Goal: Task Accomplishment & Management: Use online tool/utility

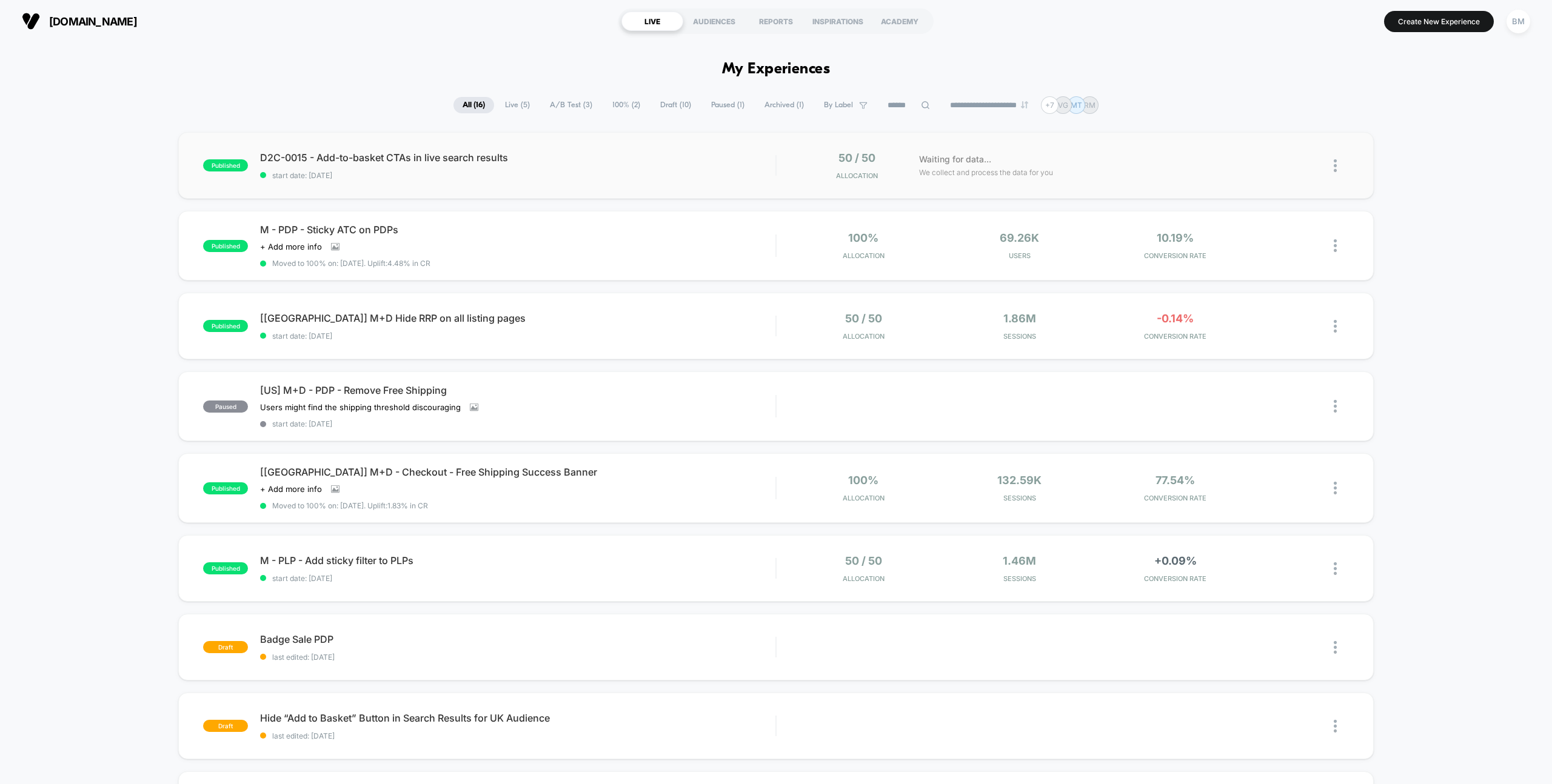
click at [316, 148] on div "published D2C-0015 - Add-to-basket CTAs in live search results start date: [DAT…" at bounding box center [776, 165] width 1195 height 67
click at [1531, 23] on button "BM" at bounding box center [1518, 22] width 31 height 25
click at [1525, 22] on div "BM" at bounding box center [1518, 22] width 24 height 24
click at [1521, 22] on div "BM" at bounding box center [1518, 22] width 24 height 24
click at [1422, 104] on span "Connected Stores" at bounding box center [1445, 105] width 145 height 10
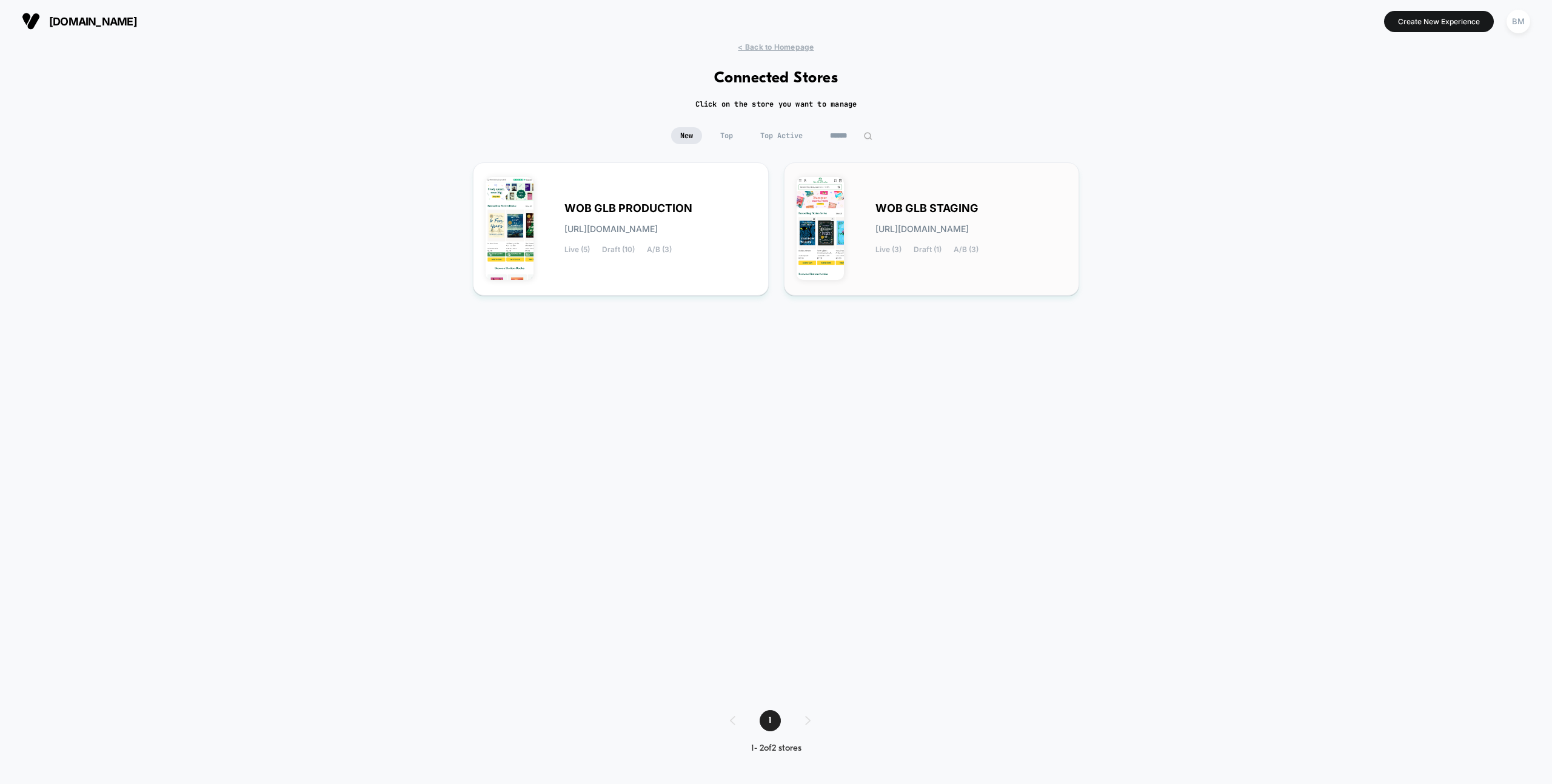
click at [900, 239] on div "WOB GLB STAGING [URL][DOMAIN_NAME] Live (3) Draft (1) A/B (3)" at bounding box center [971, 228] width 191 height 49
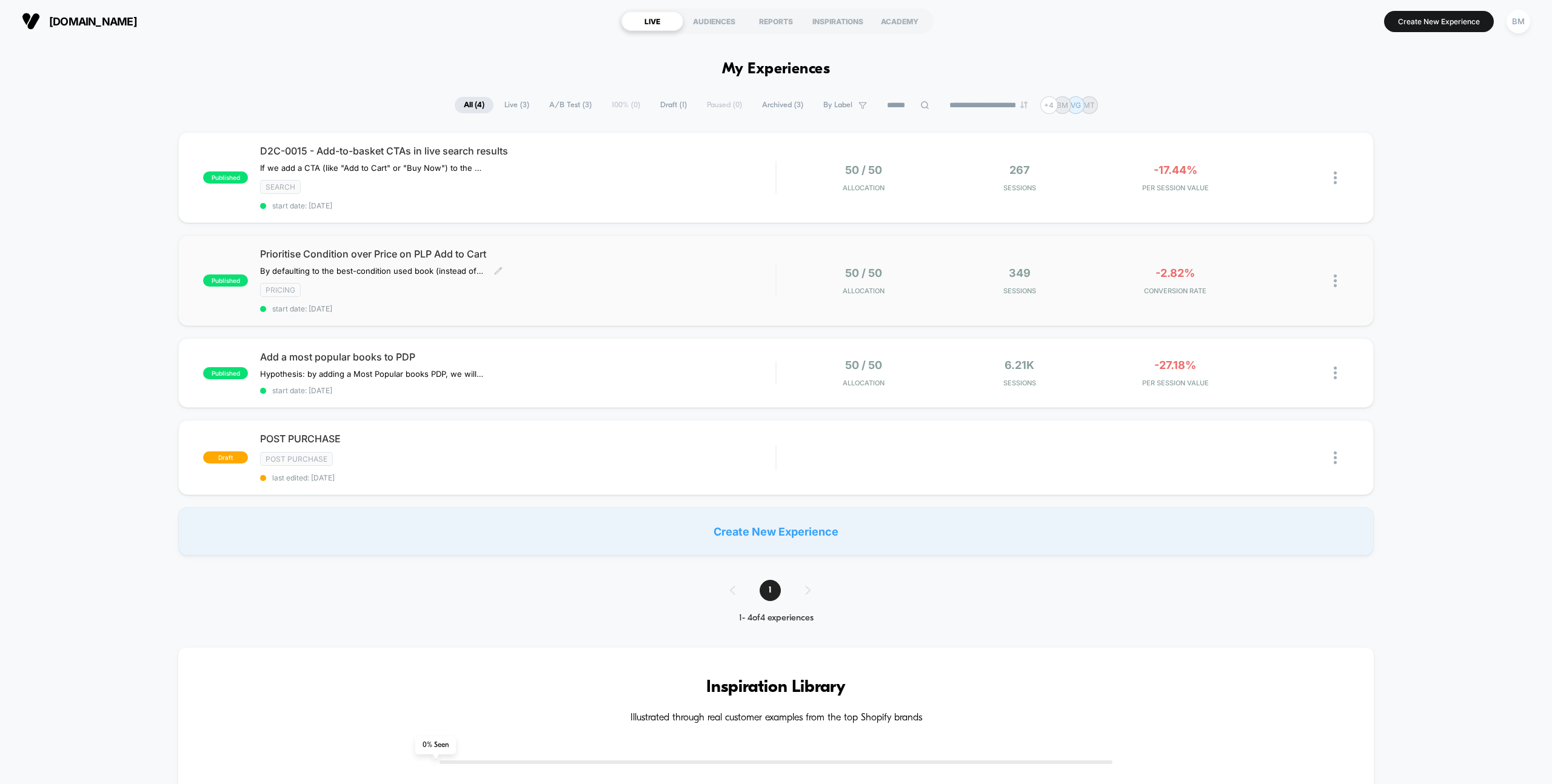
click at [415, 254] on span "Prioritise Condition over Price on PLP Add to Cart" at bounding box center [518, 254] width 516 height 12
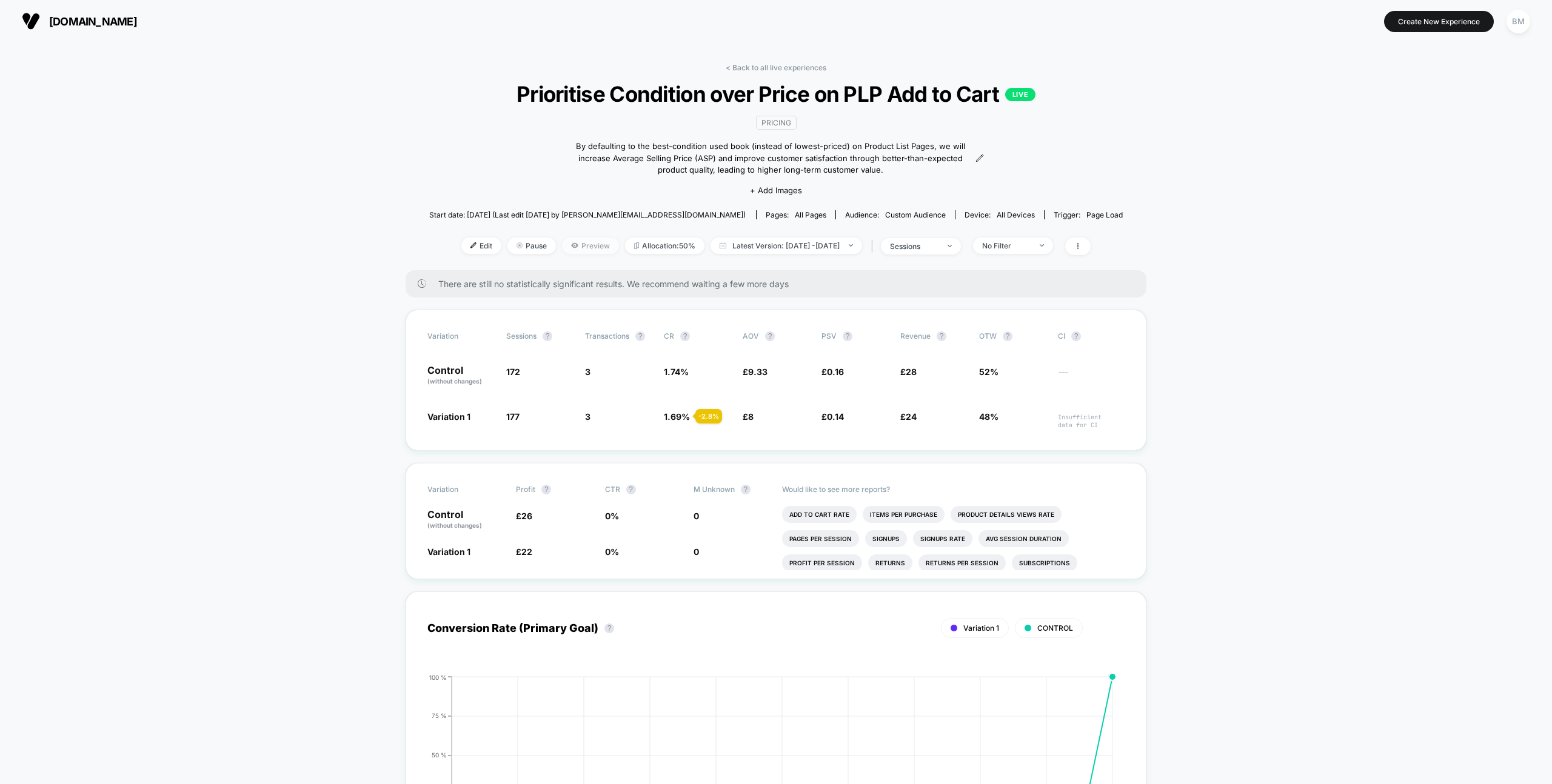
click at [568, 242] on span "Preview" at bounding box center [590, 245] width 57 height 16
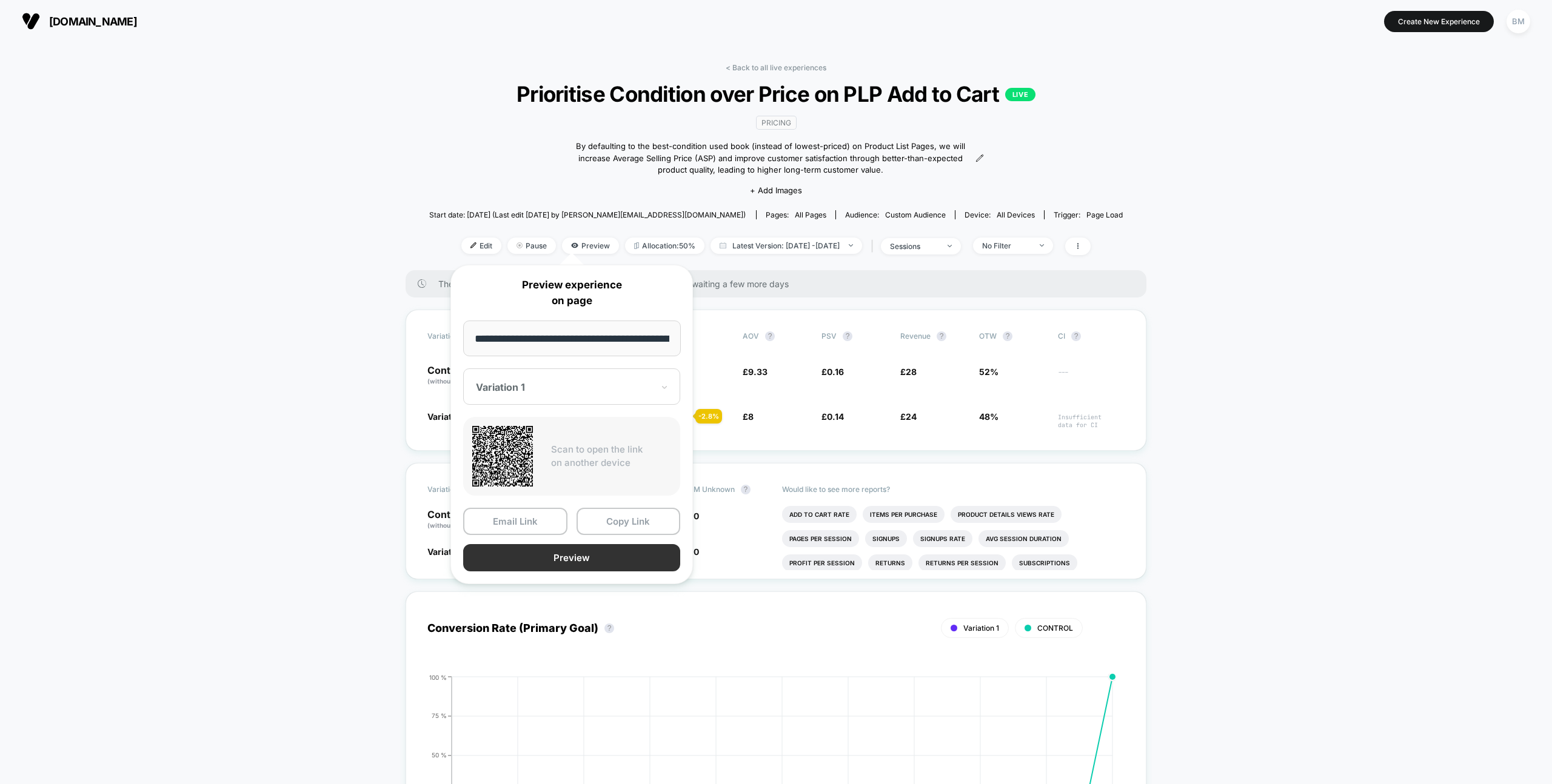
click at [581, 551] on button "Preview" at bounding box center [572, 558] width 217 height 27
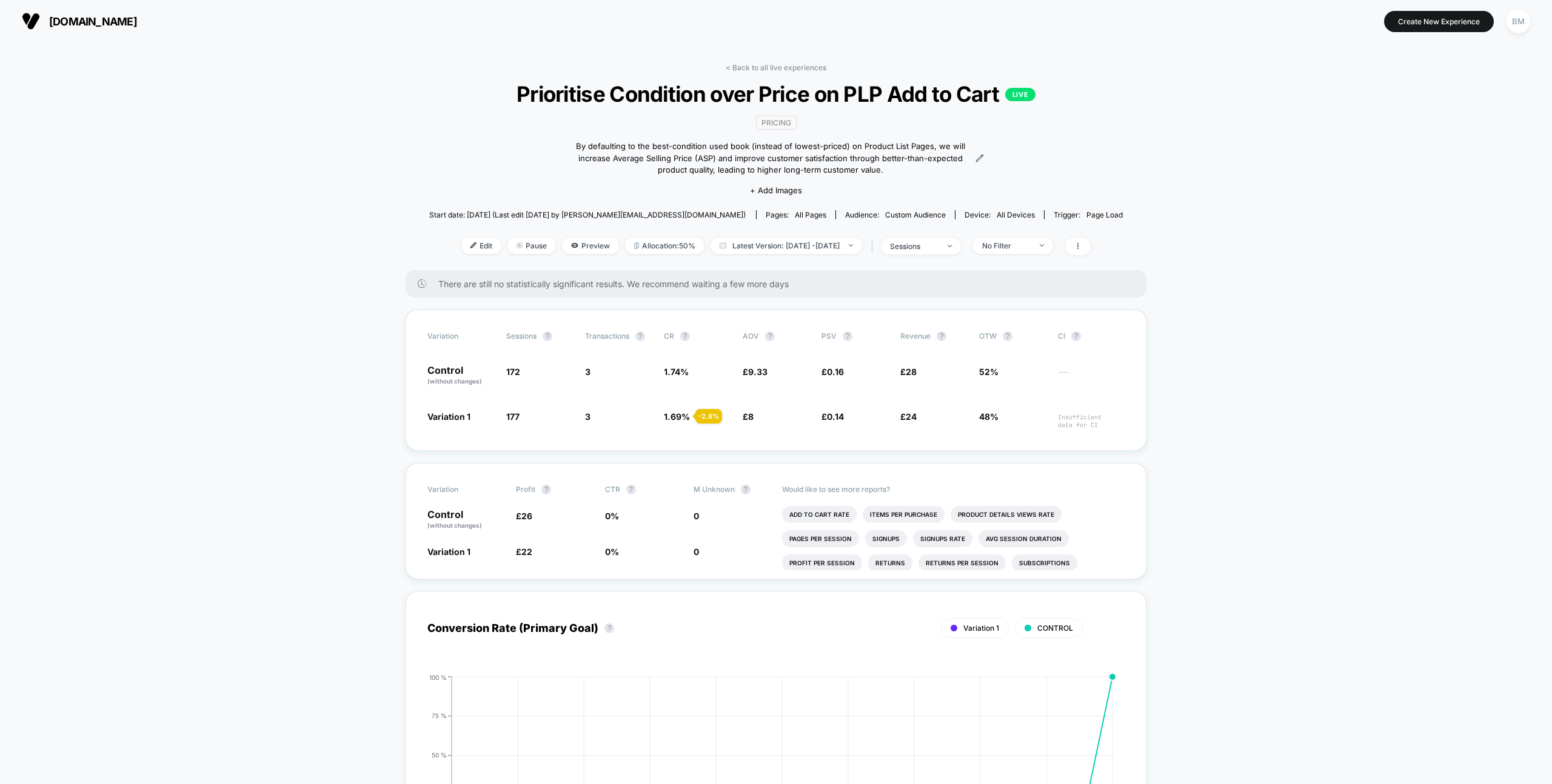
click at [71, 28] on button "[DOMAIN_NAME] [URL][DOMAIN_NAME]" at bounding box center [79, 20] width 122 height 19
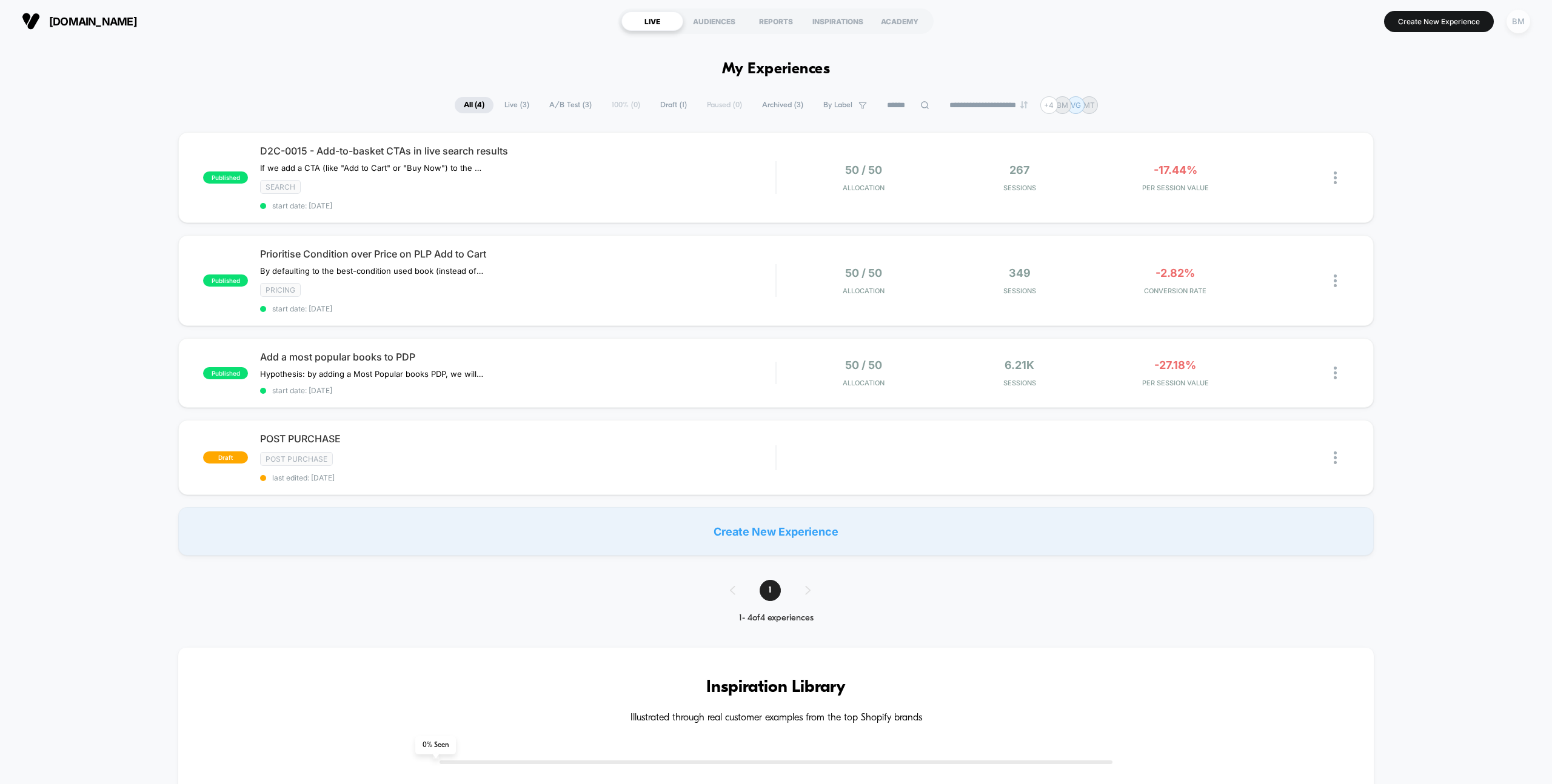
click at [1516, 22] on div "BM" at bounding box center [1518, 22] width 24 height 24
click at [1413, 102] on span "Connected Stores" at bounding box center [1445, 105] width 145 height 10
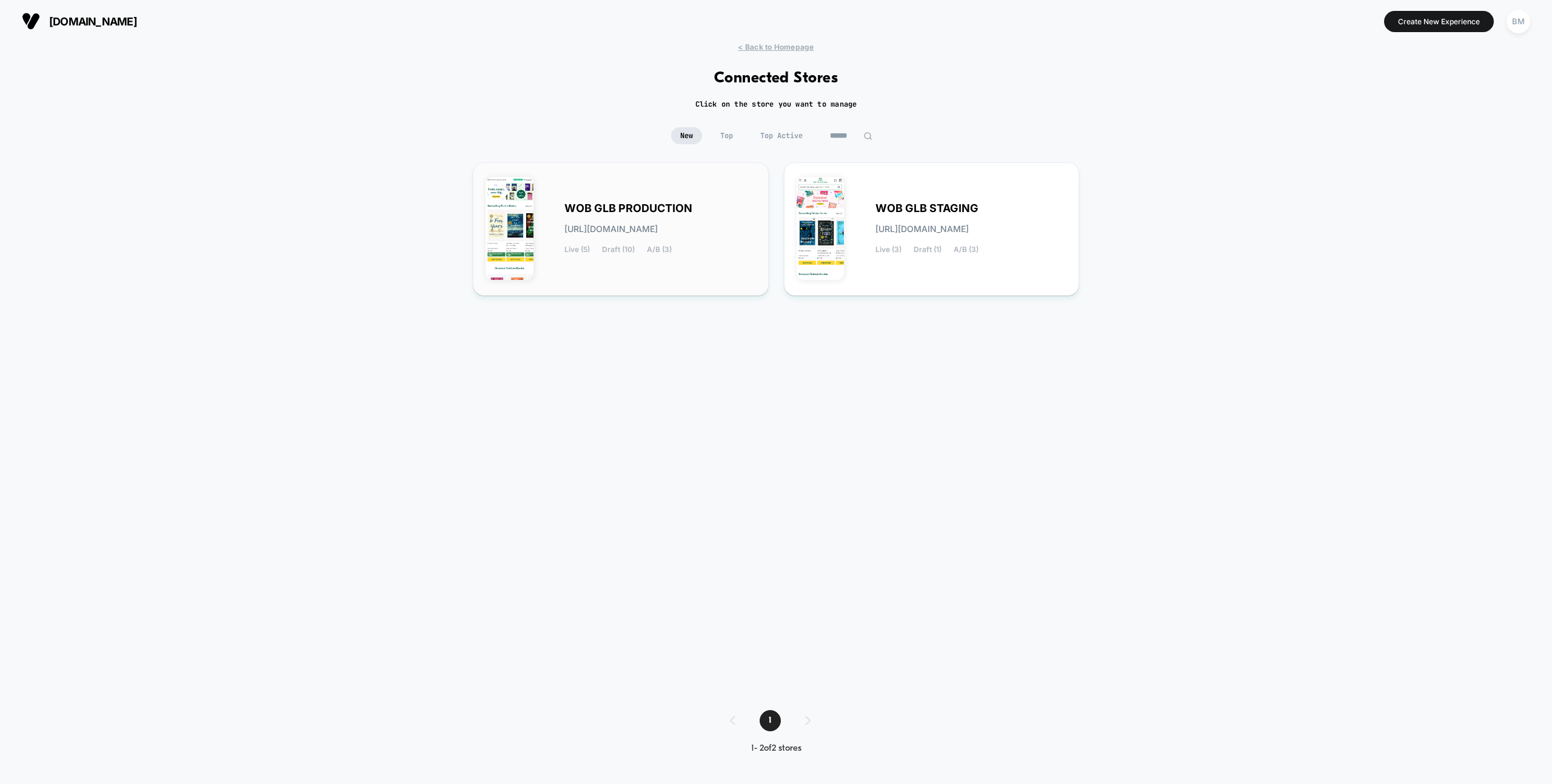
click at [644, 198] on div "WOB GLB PRODUCTION [URL][DOMAIN_NAME] Live (5) Draft (10) A/B (3)" at bounding box center [621, 228] width 271 height 108
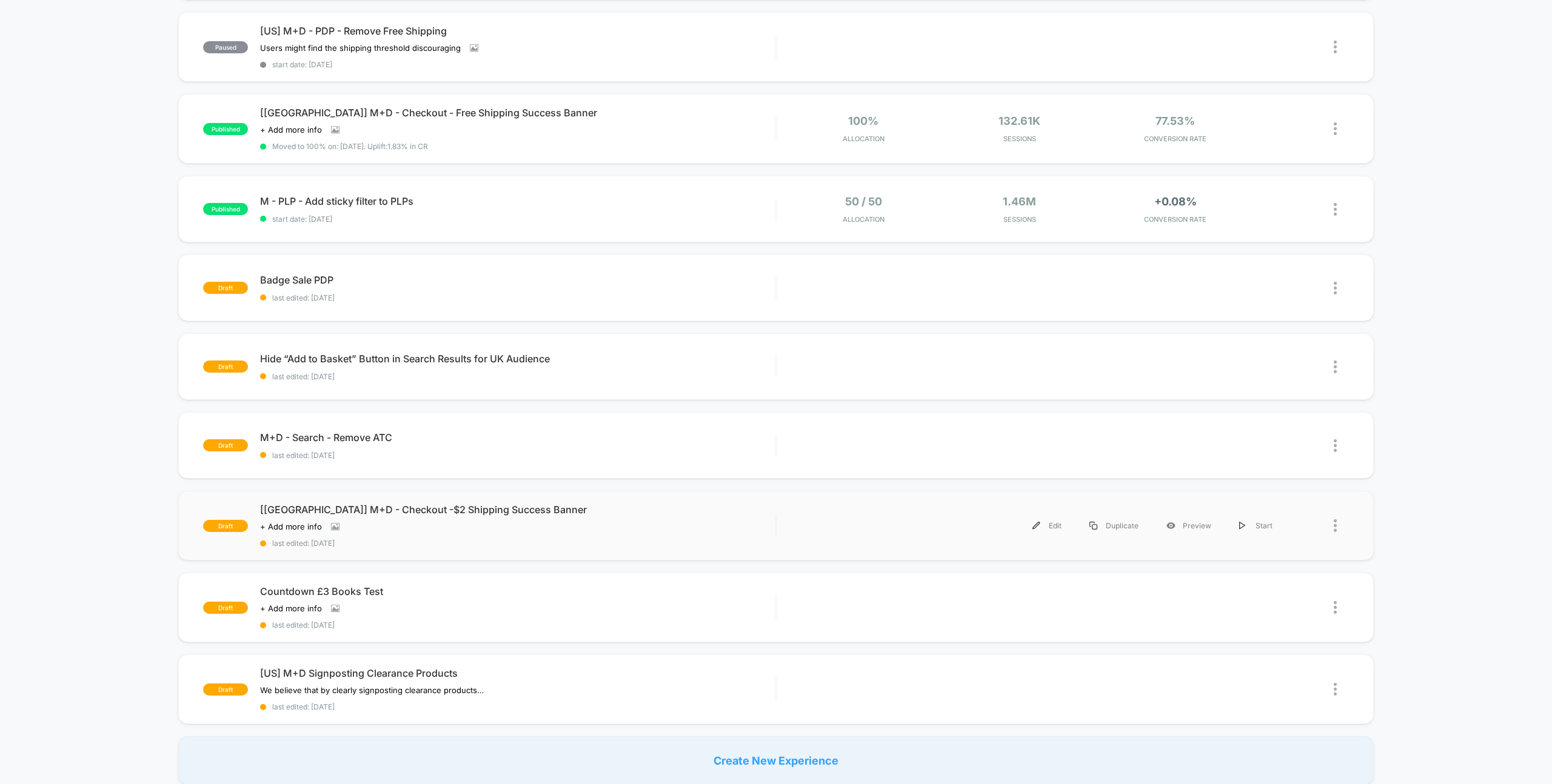
scroll to position [360, 0]
click at [293, 275] on span "Badge Sale PDP Click to edit experience details" at bounding box center [518, 279] width 516 height 12
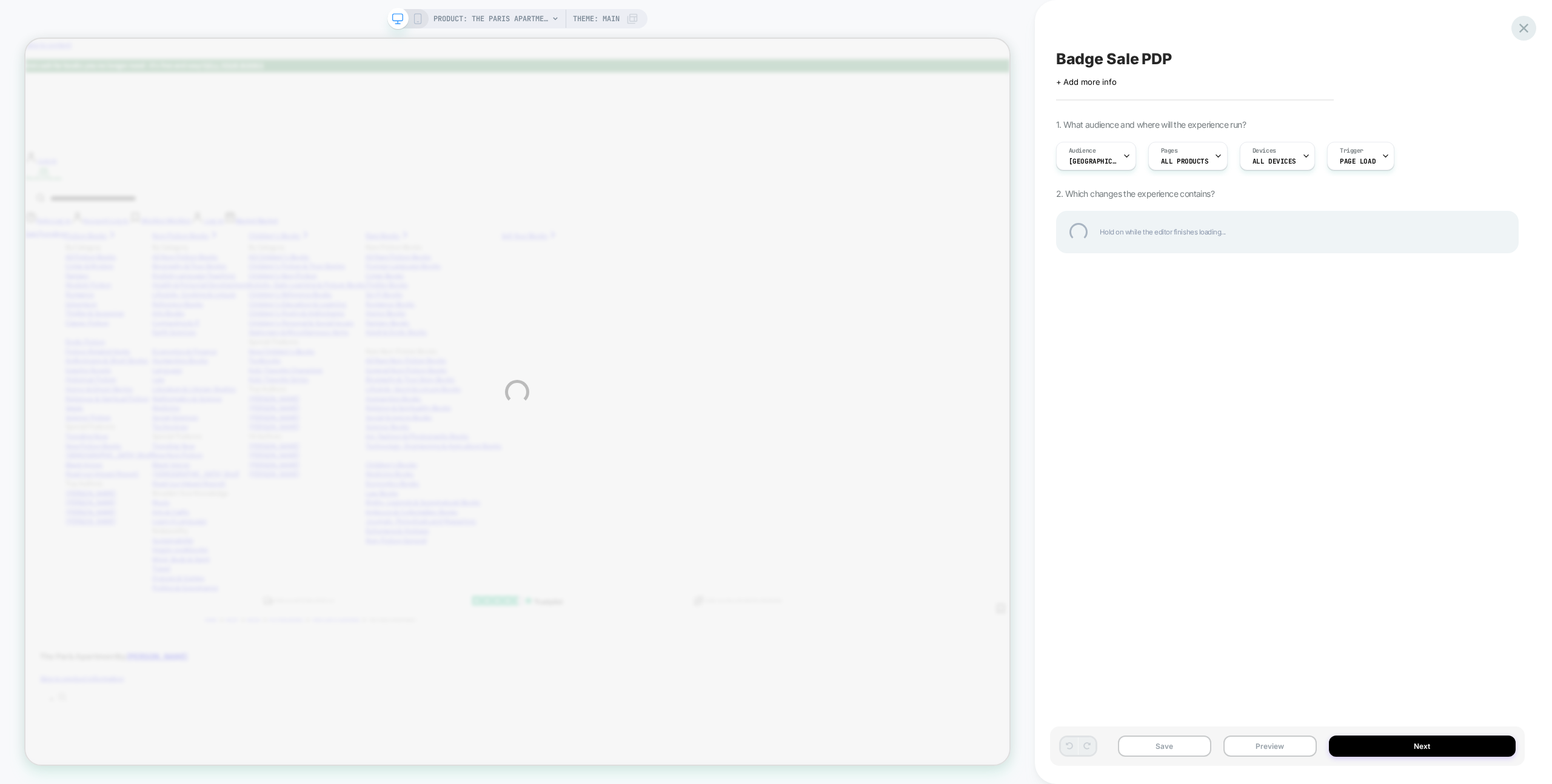
click at [1528, 36] on div at bounding box center [1524, 28] width 25 height 25
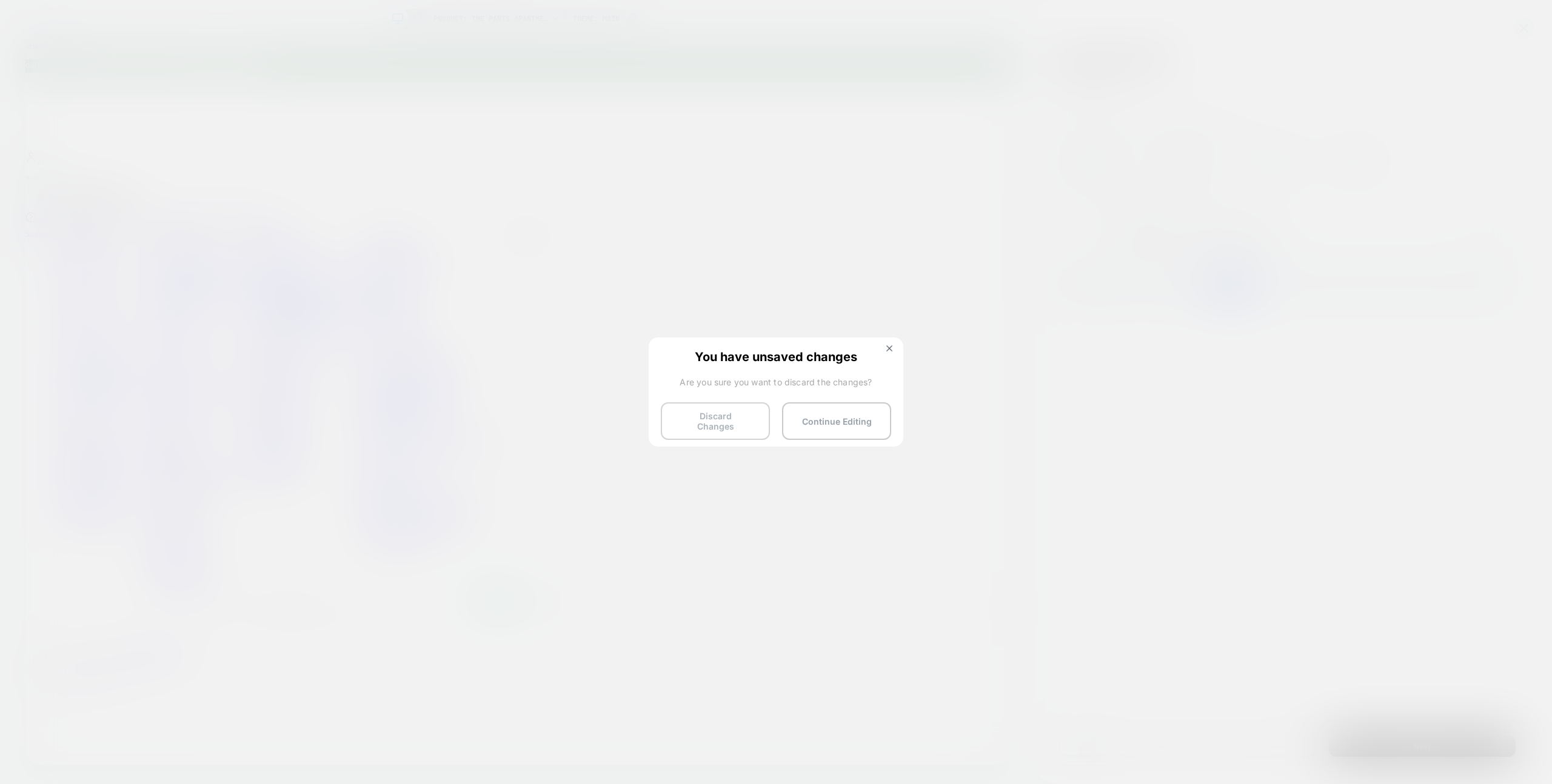
click at [738, 407] on button "Discard Changes" at bounding box center [715, 421] width 109 height 38
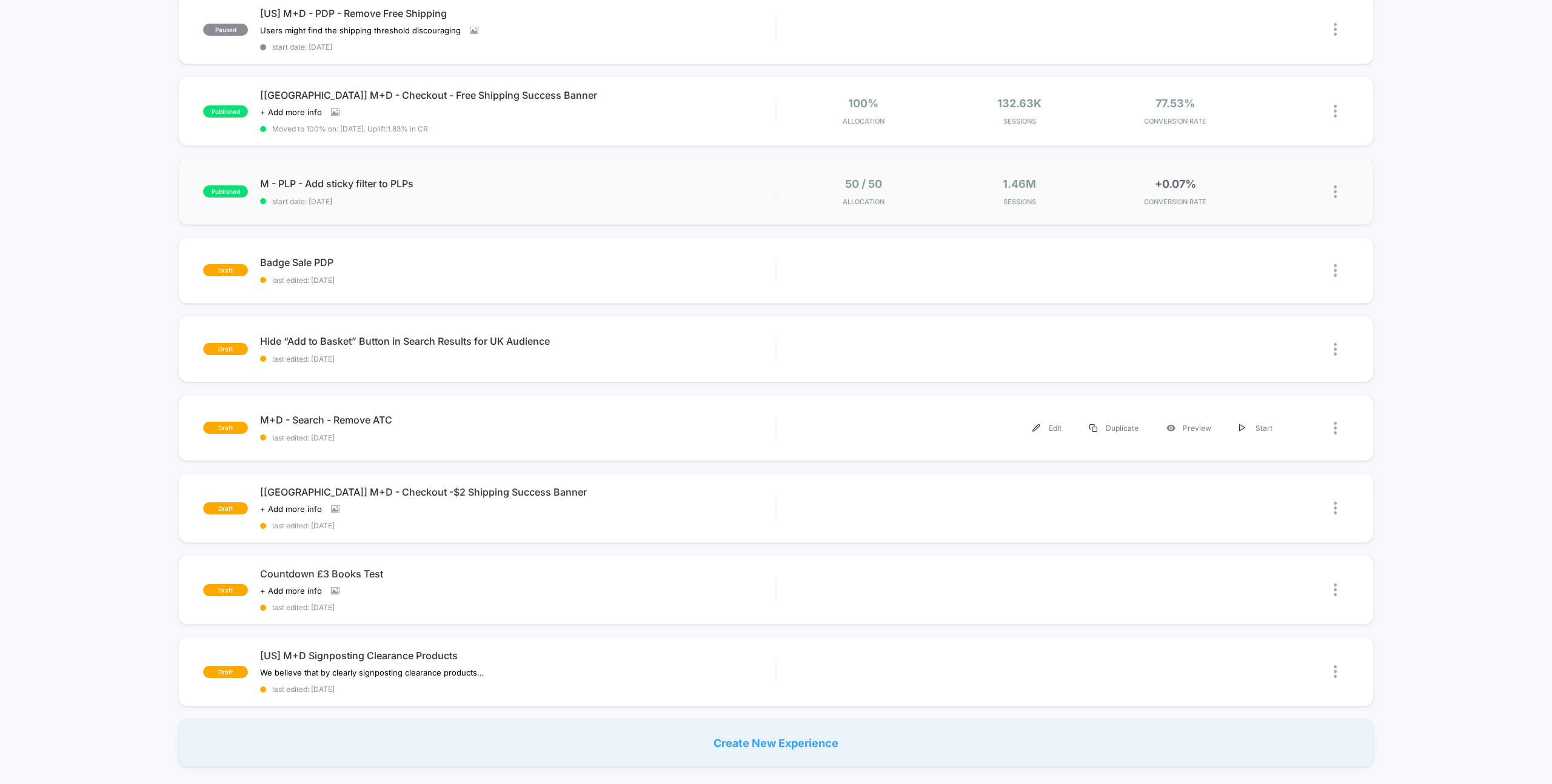
scroll to position [432, 0]
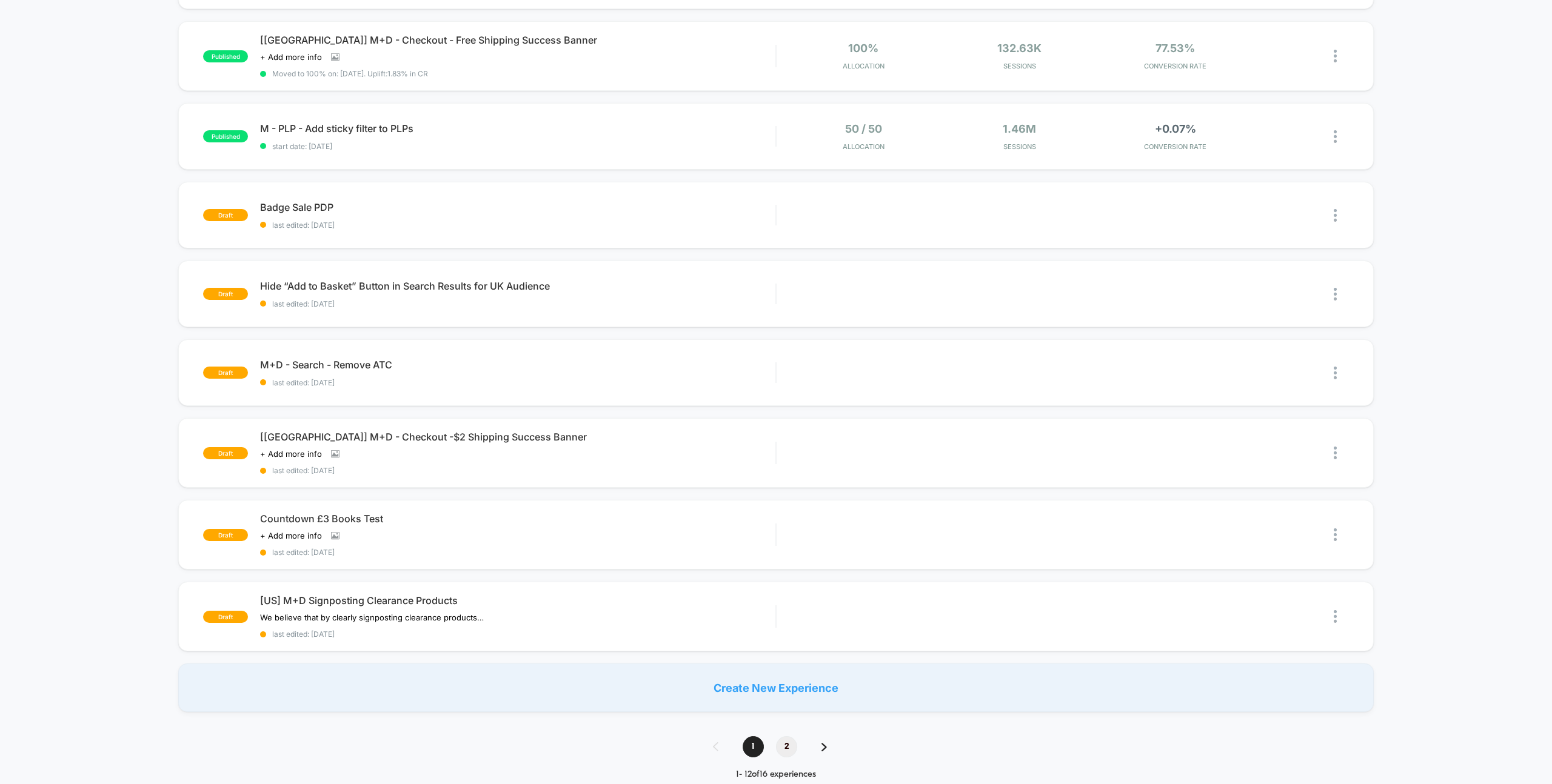
click at [792, 742] on span "2" at bounding box center [786, 747] width 21 height 21
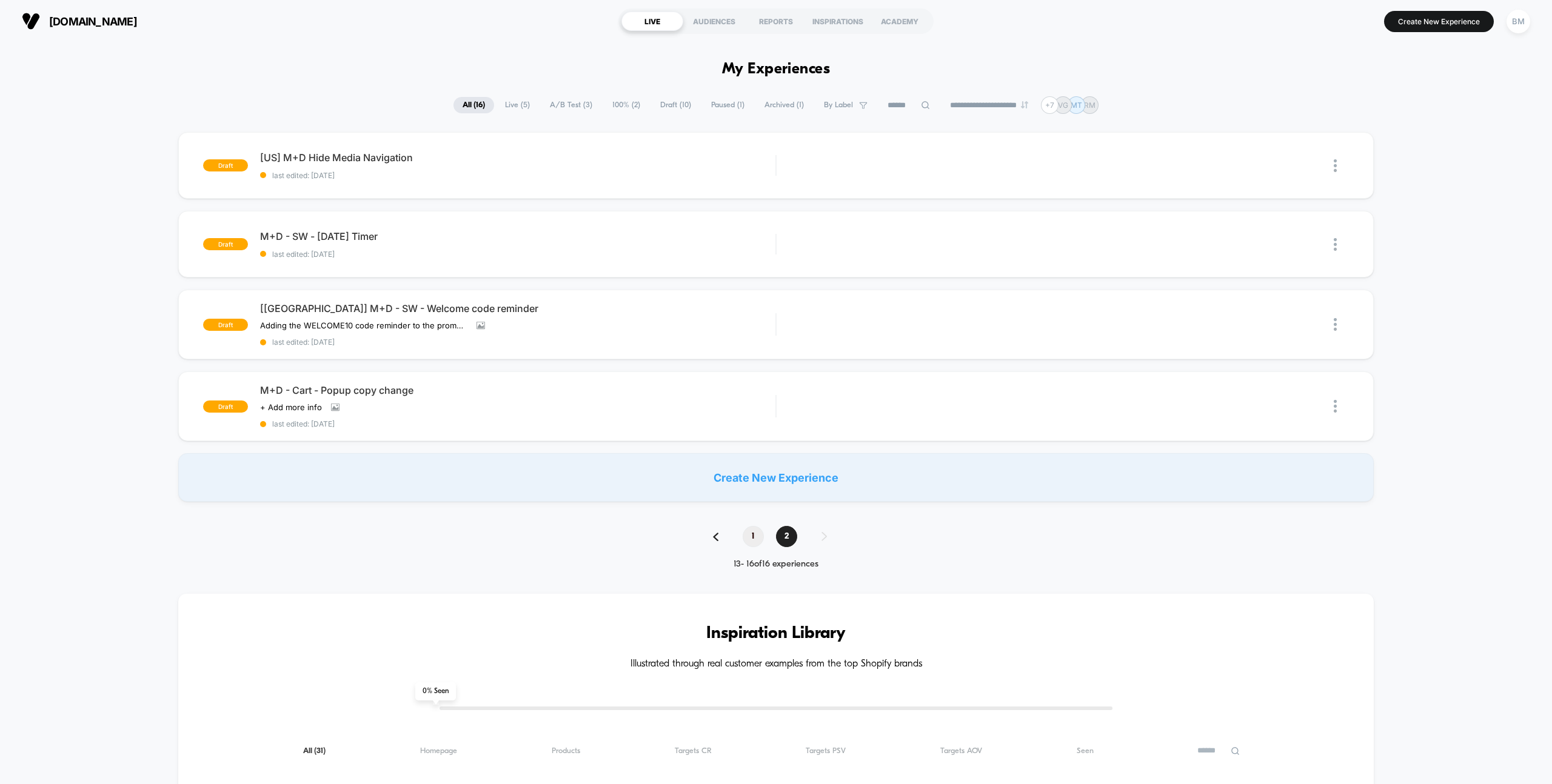
click at [744, 535] on span "1" at bounding box center [753, 537] width 21 height 21
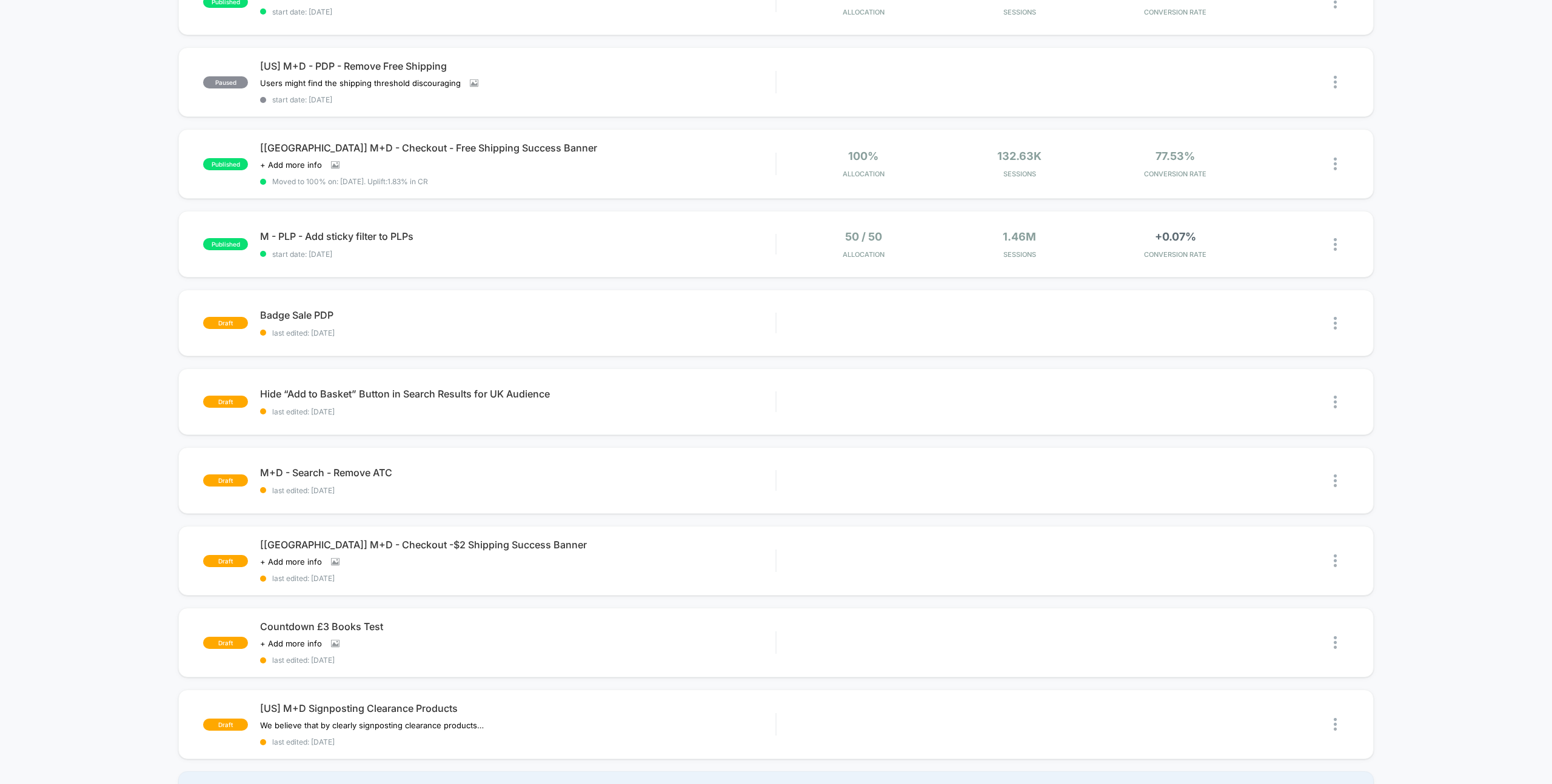
scroll to position [323, 0]
click at [307, 310] on span "Badge Sale PDP Click to edit experience details" at bounding box center [518, 315] width 516 height 12
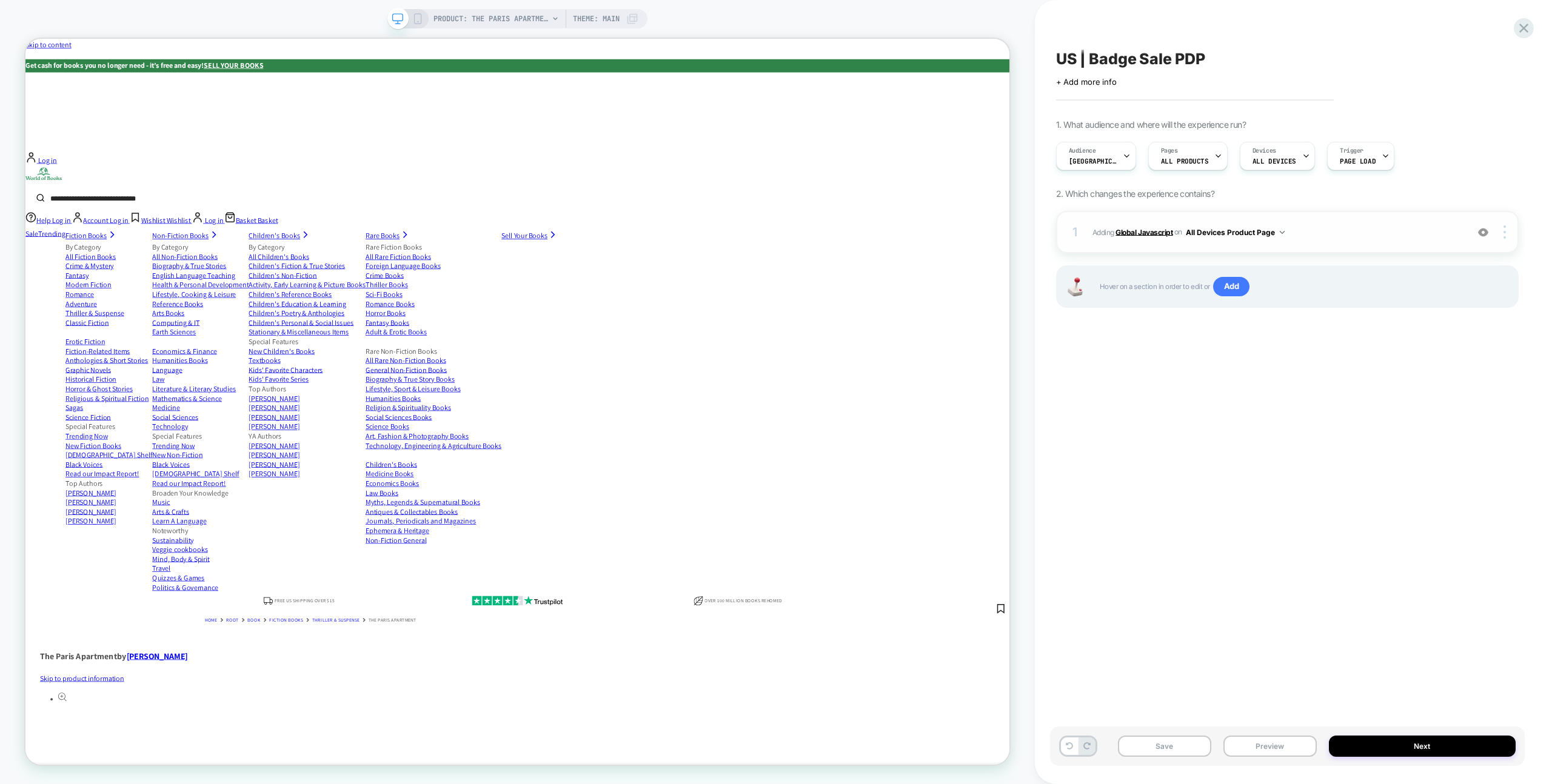
click at [1151, 235] on b "Global Javascript" at bounding box center [1144, 232] width 57 height 9
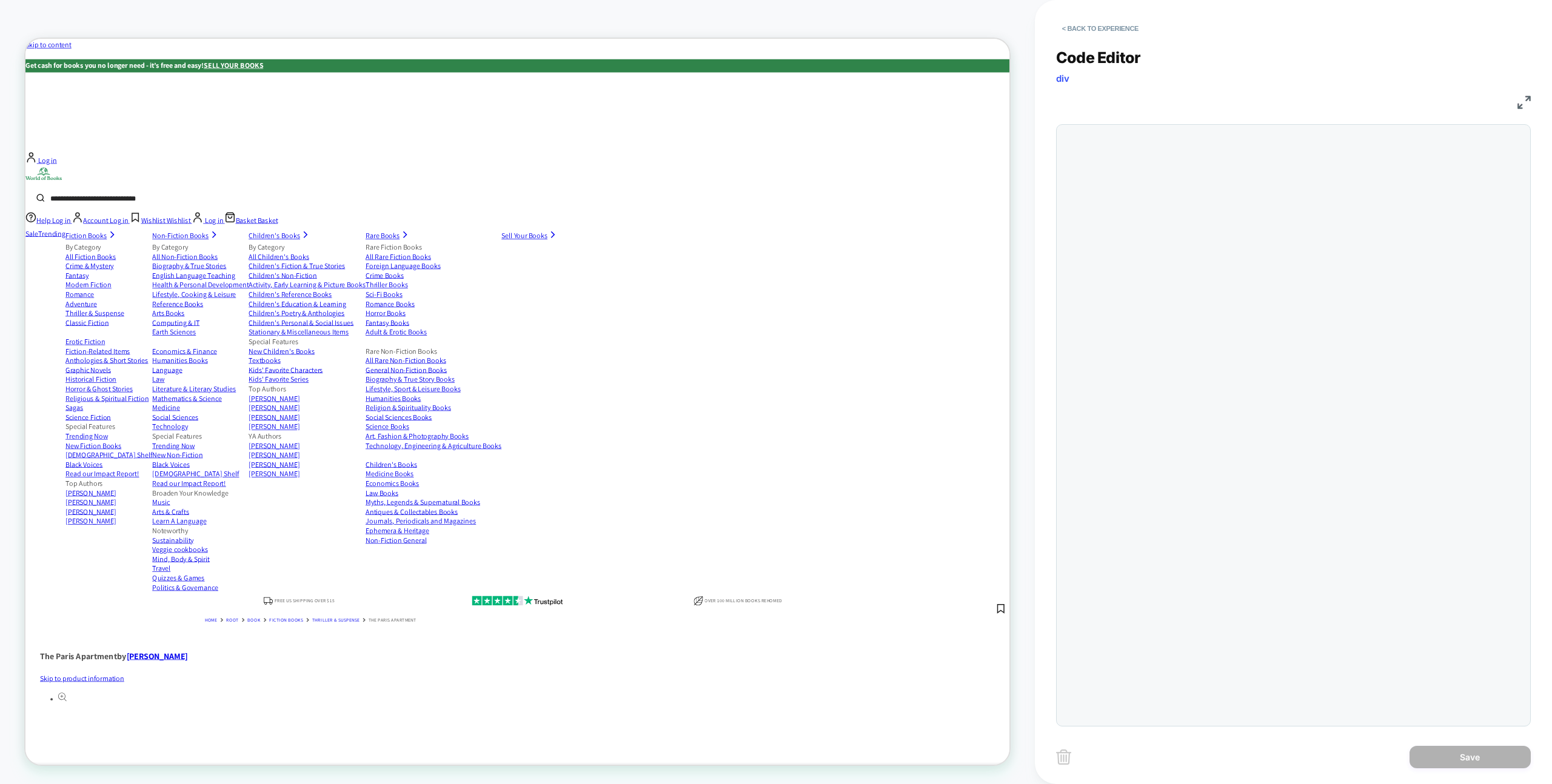
scroll to position [147, 0]
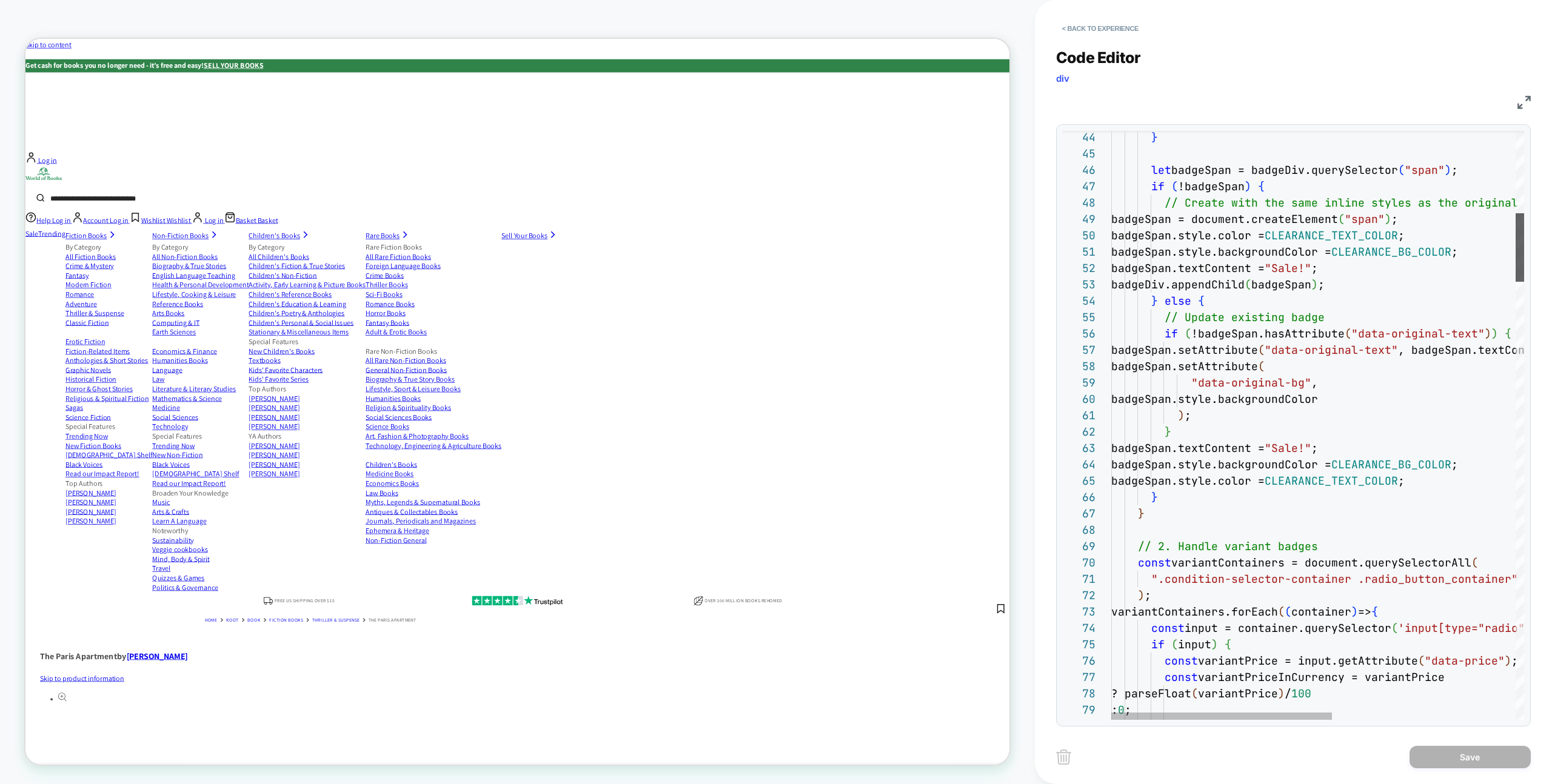
click at [1516, 220] on div at bounding box center [1520, 247] width 9 height 69
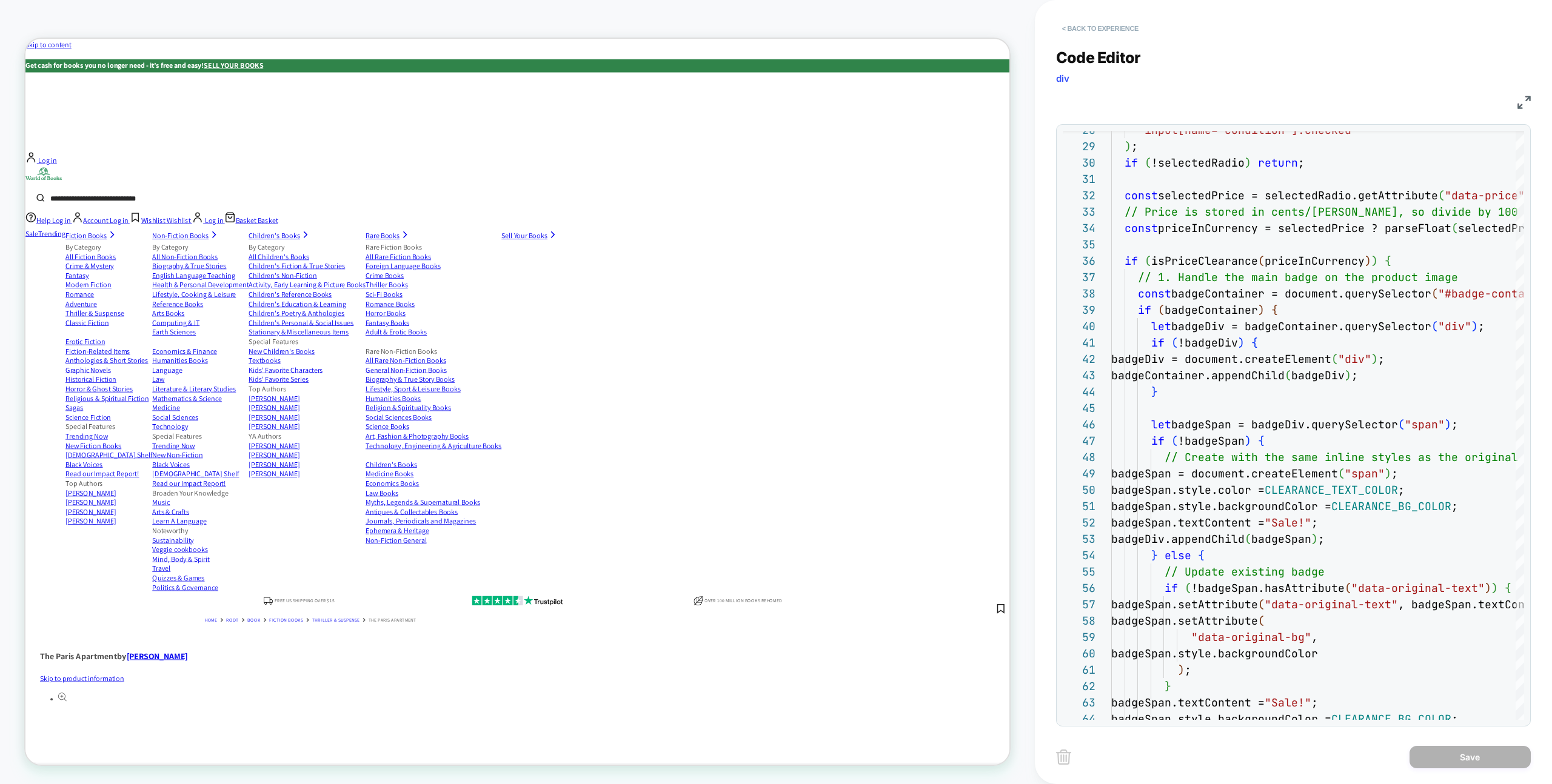
click at [1099, 29] on button "< Back to experience" at bounding box center [1100, 28] width 88 height 19
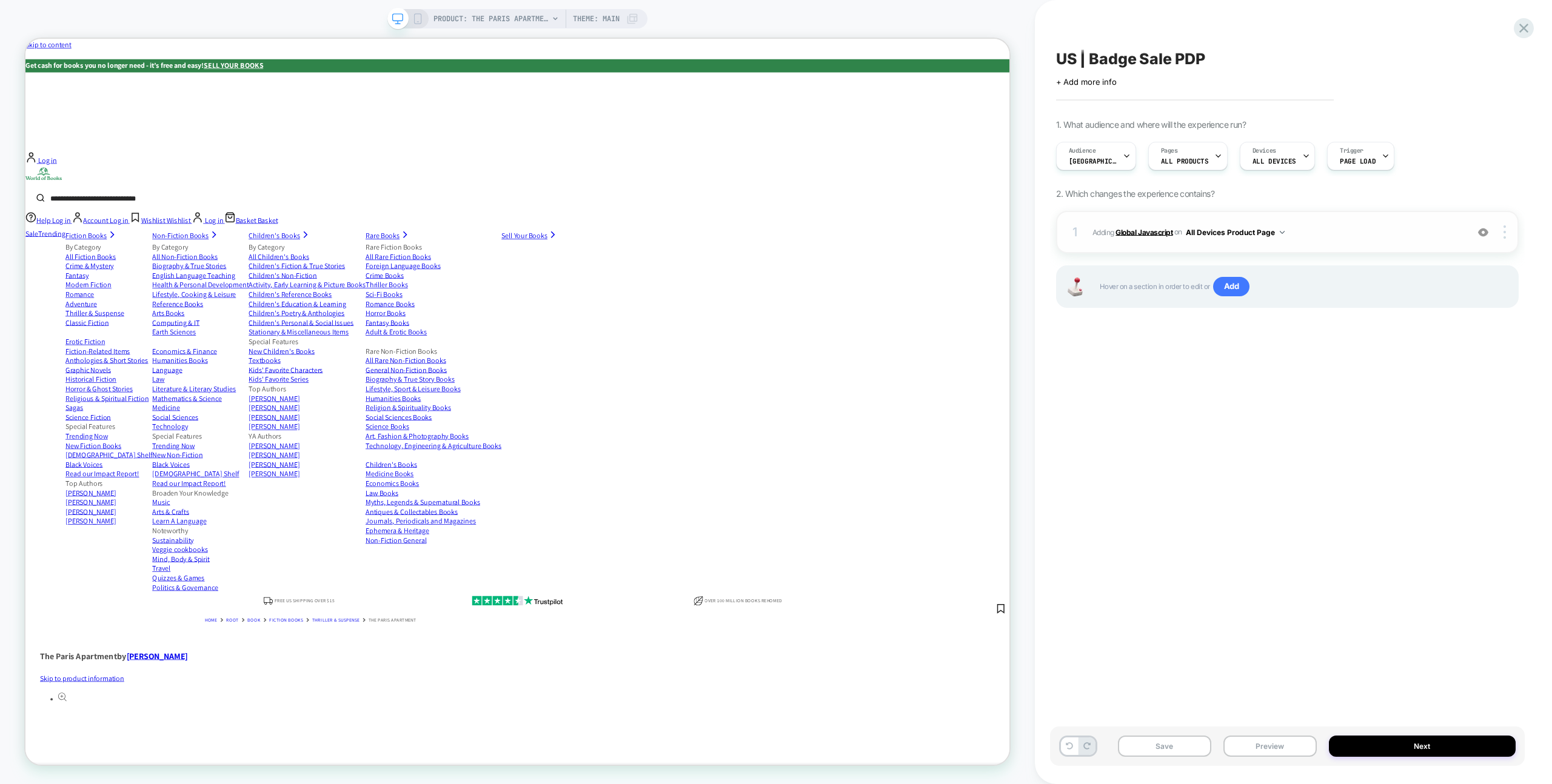
click at [1156, 229] on b "Global Javascript" at bounding box center [1144, 232] width 57 height 9
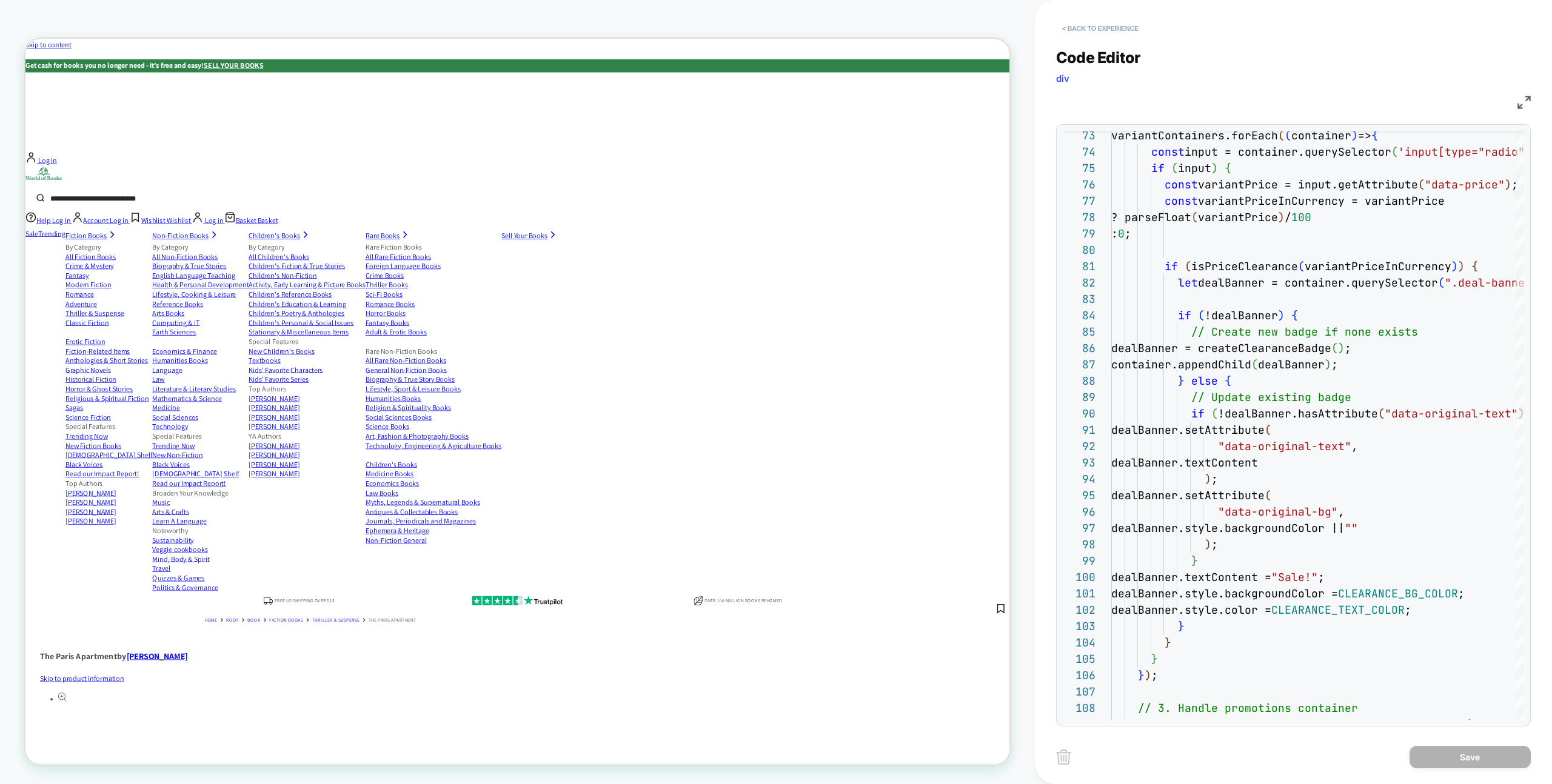
click at [1087, 26] on button "< Back to experience" at bounding box center [1100, 28] width 88 height 19
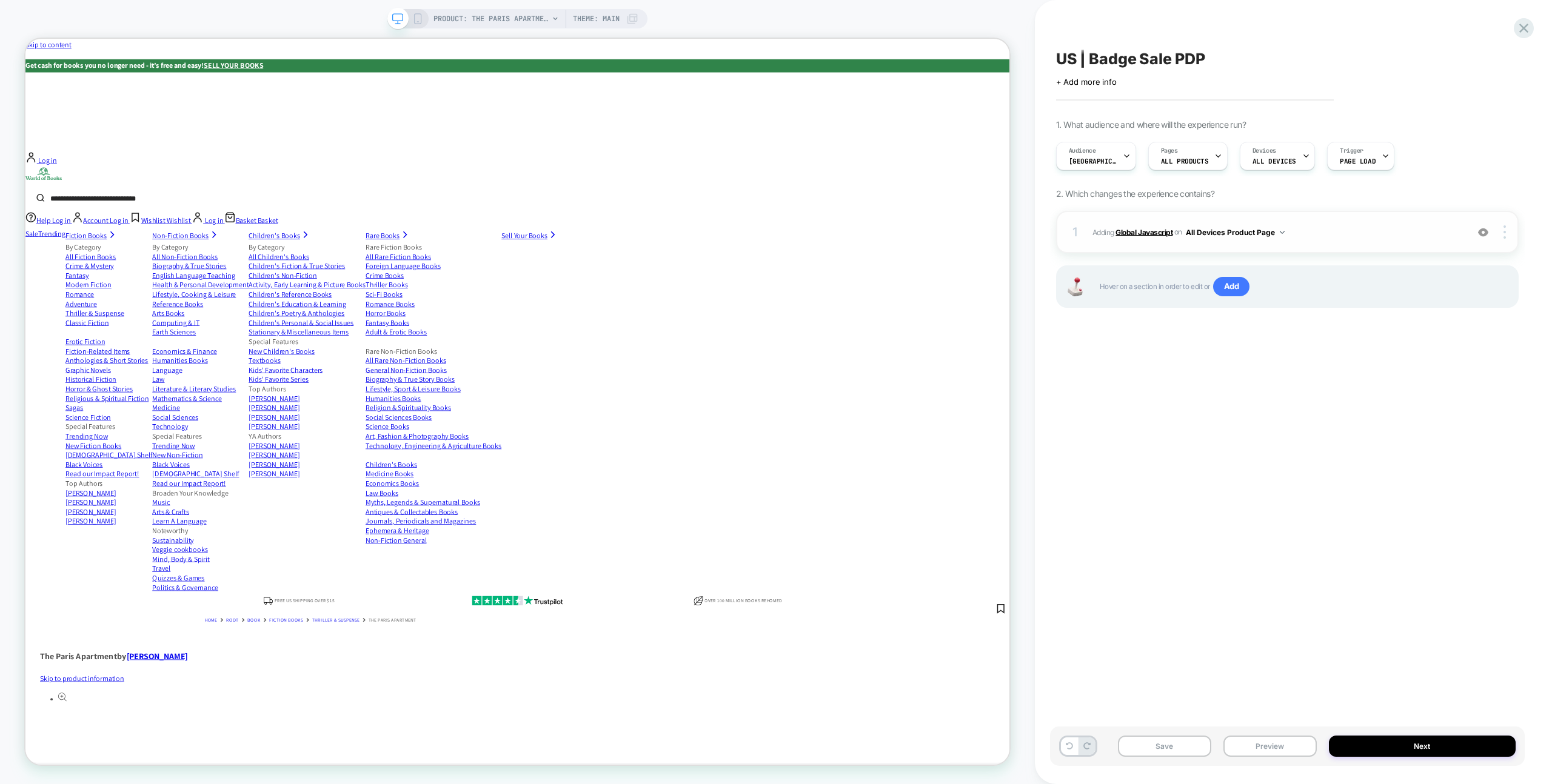
click at [1161, 234] on b "Global Javascript" at bounding box center [1144, 232] width 57 height 9
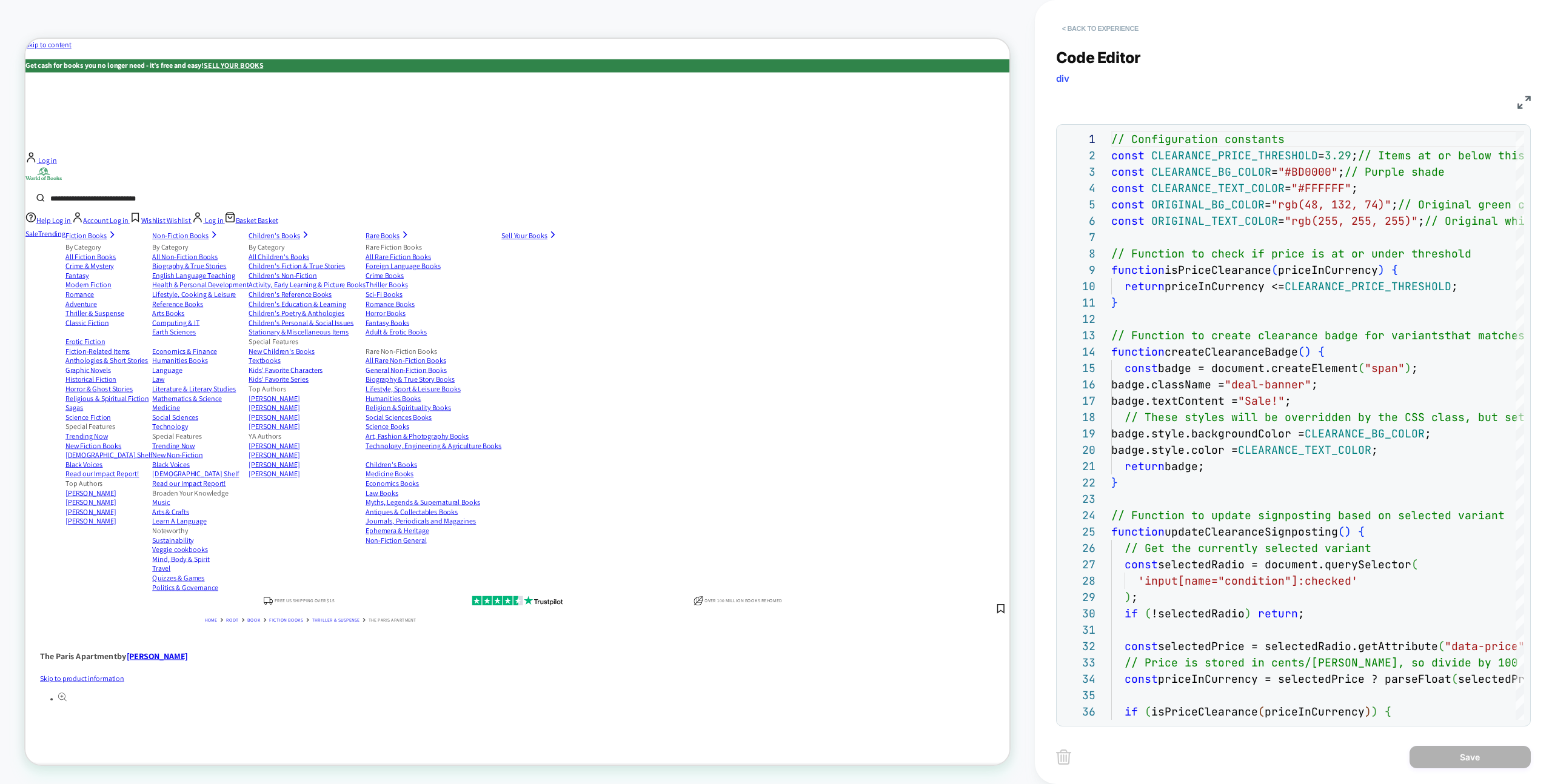
click at [1084, 30] on button "< Back to experience" at bounding box center [1100, 28] width 88 height 19
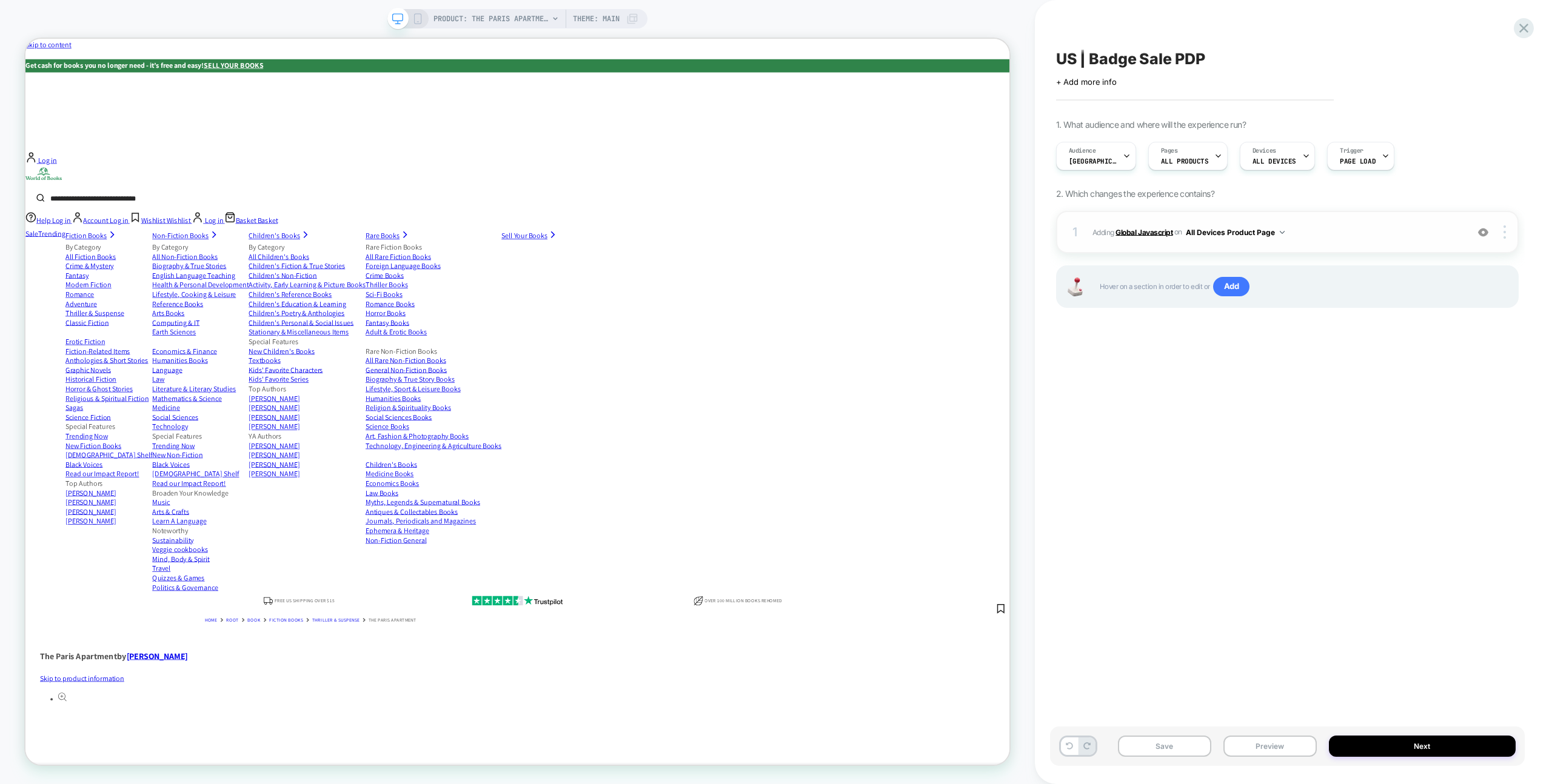
click at [1155, 230] on b "Global Javascript" at bounding box center [1144, 232] width 57 height 9
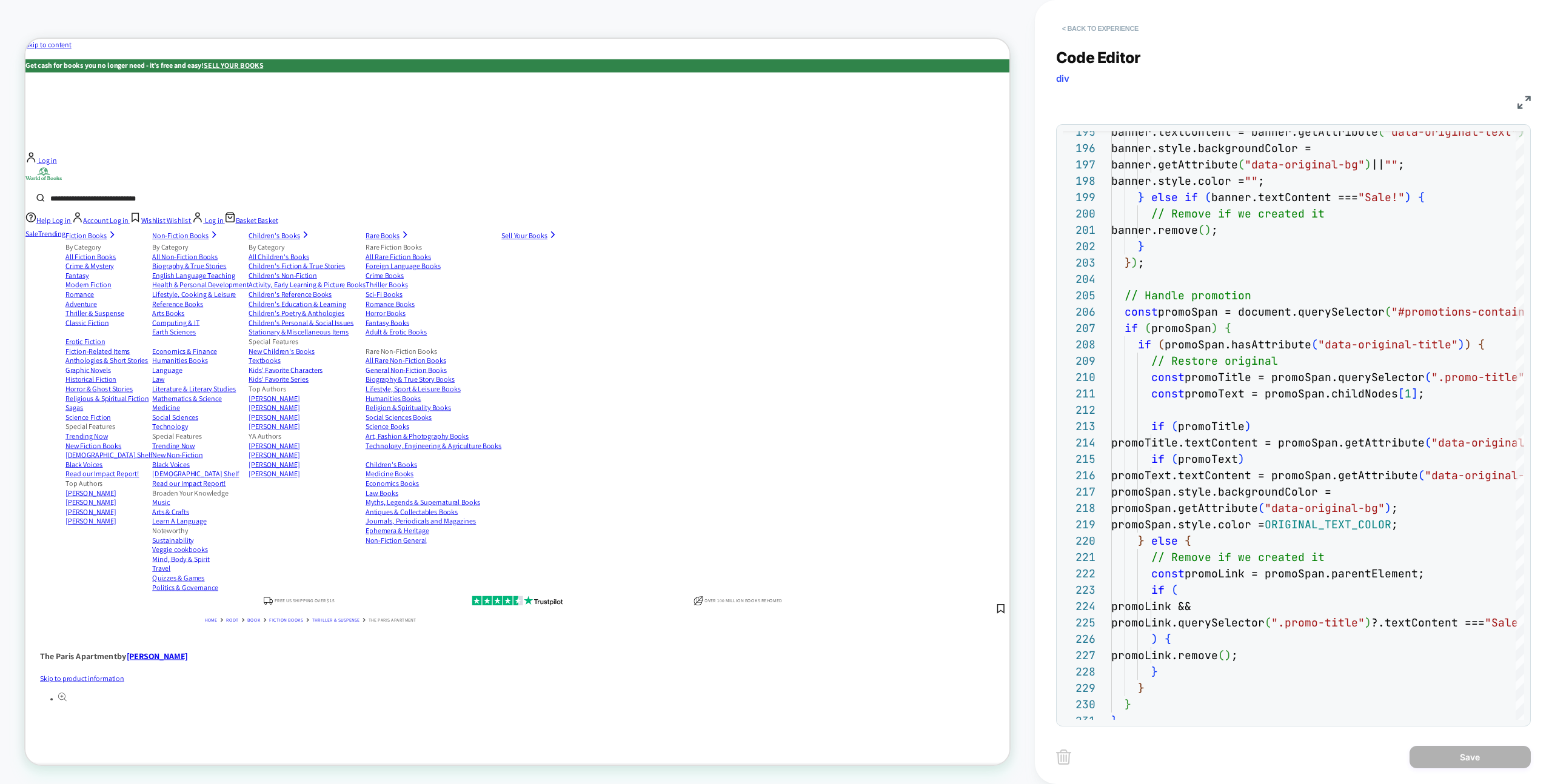
click at [1120, 28] on button "< Back to experience" at bounding box center [1100, 28] width 88 height 19
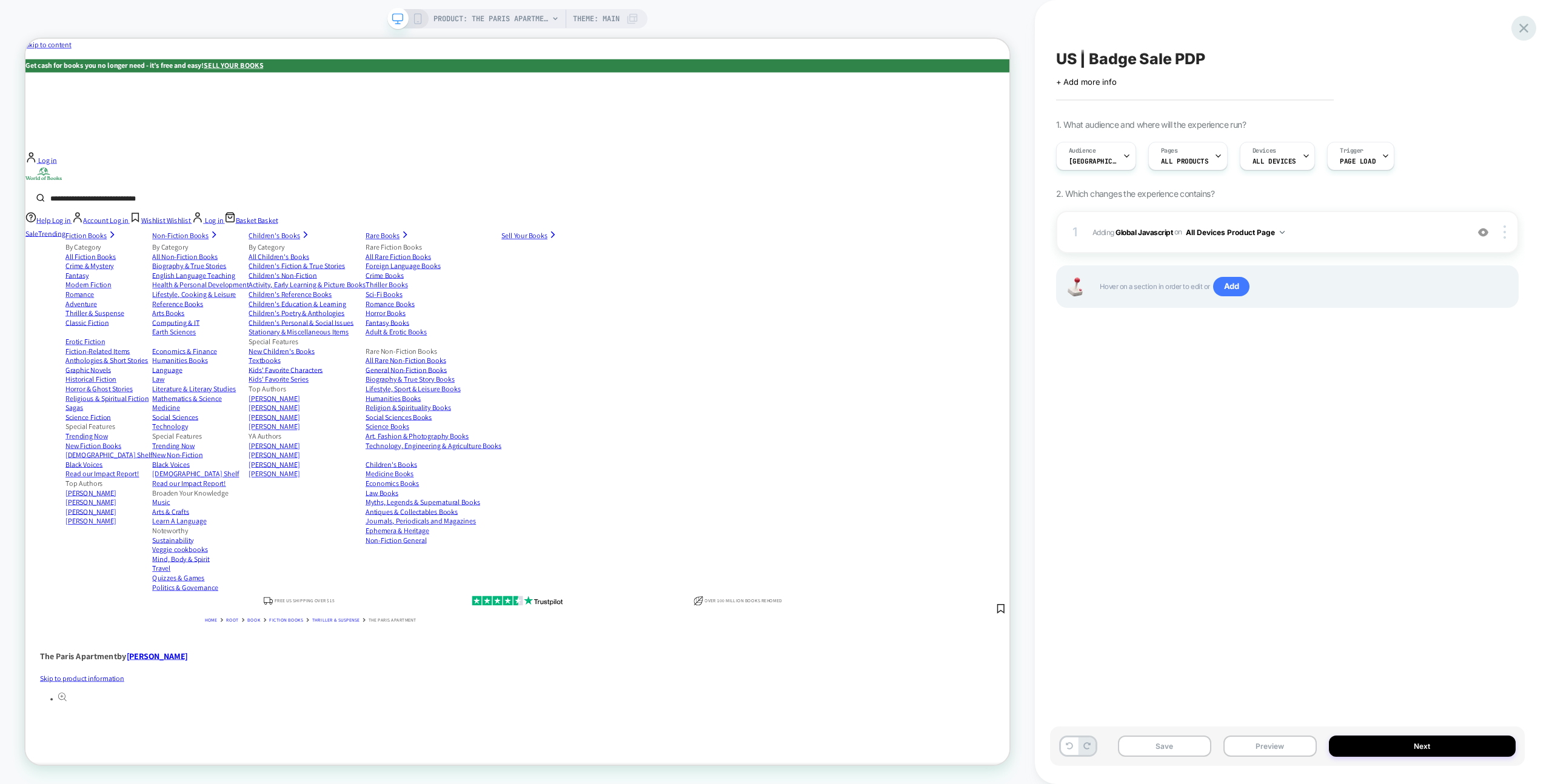
click at [1518, 24] on icon at bounding box center [1524, 28] width 17 height 16
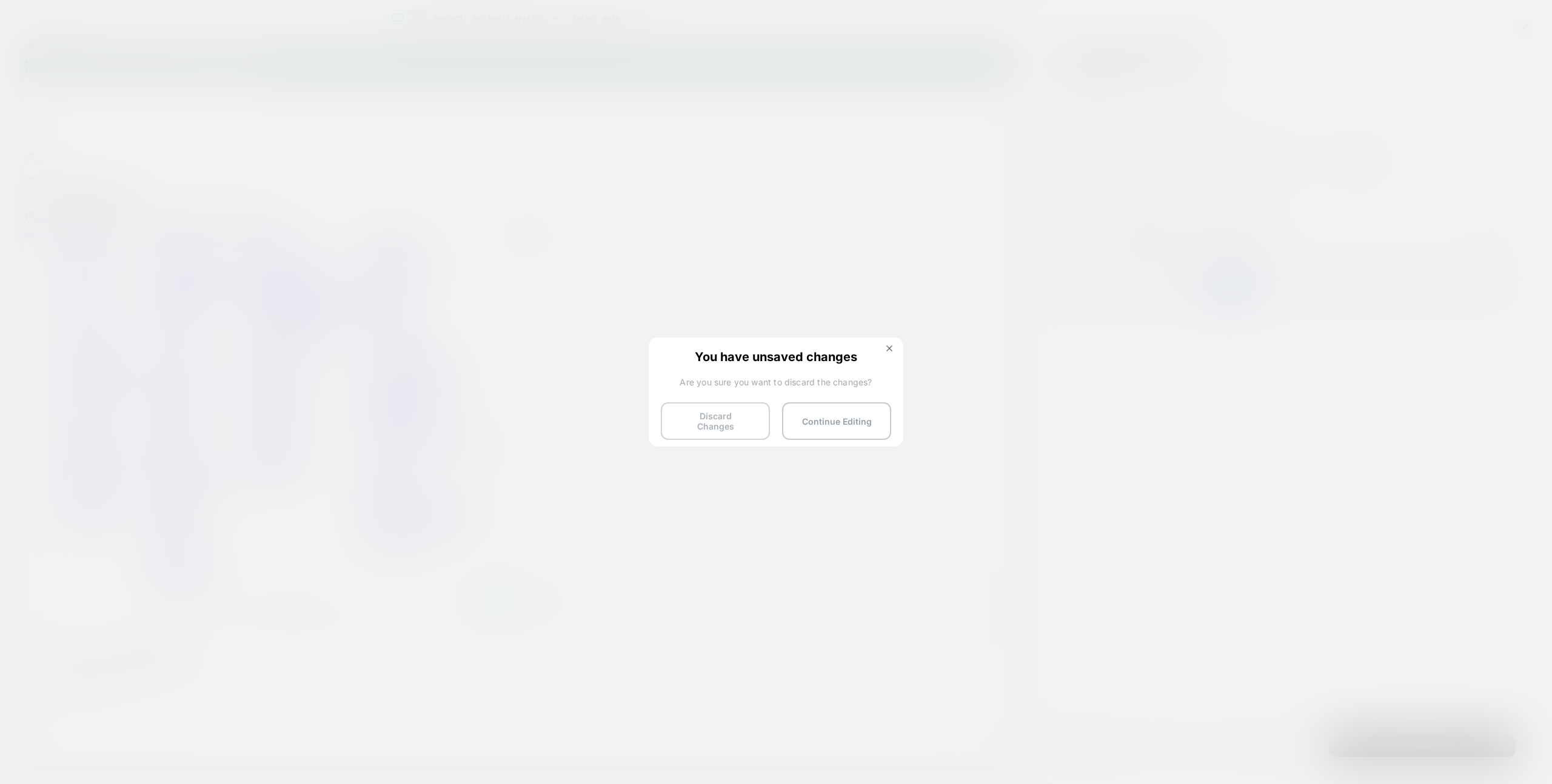
click at [696, 412] on button "Discard Changes" at bounding box center [715, 421] width 109 height 38
